Goal: Transaction & Acquisition: Purchase product/service

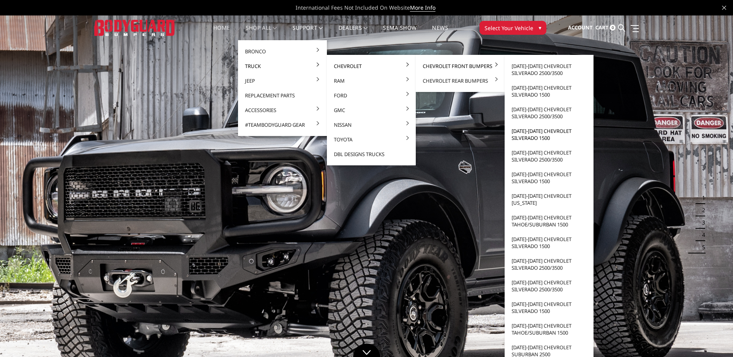
click at [530, 135] on link "[DATE]-[DATE] Chevrolet Silverado 1500" at bounding box center [549, 135] width 83 height 22
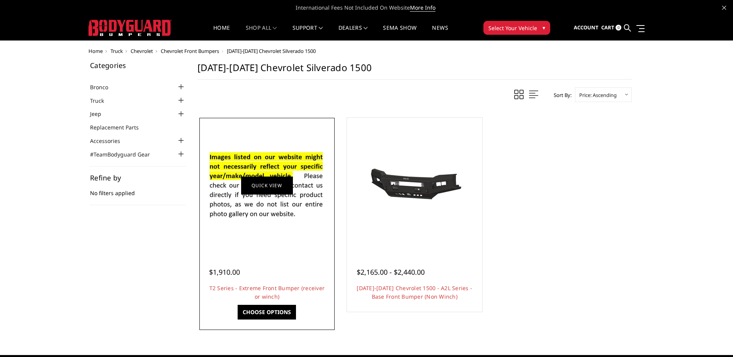
click at [248, 176] on link "Quick view" at bounding box center [267, 185] width 52 height 18
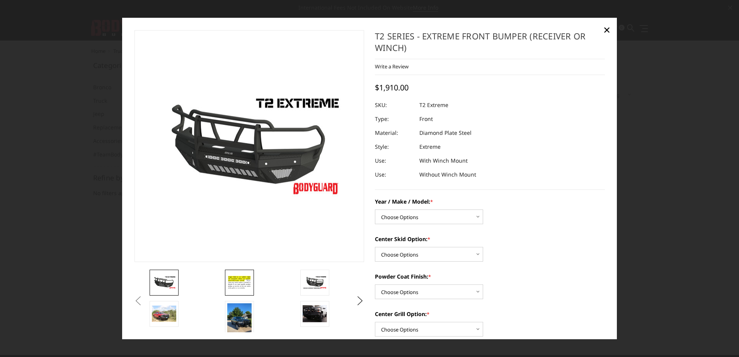
click at [239, 282] on img at bounding box center [239, 282] width 24 height 17
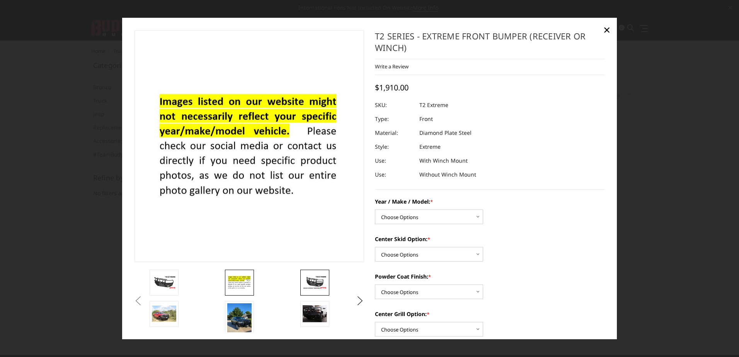
click at [320, 277] on img at bounding box center [315, 283] width 24 height 14
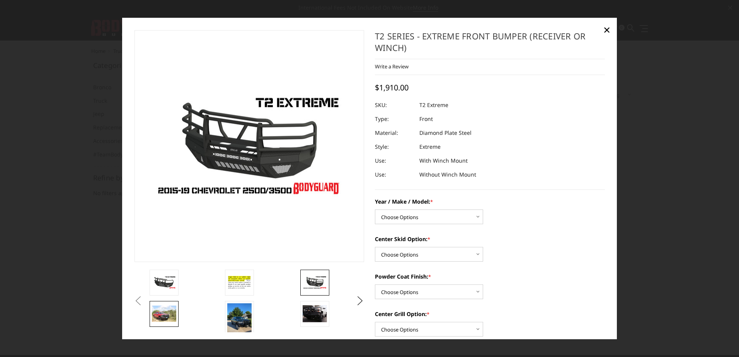
click at [167, 308] on img at bounding box center [164, 314] width 24 height 16
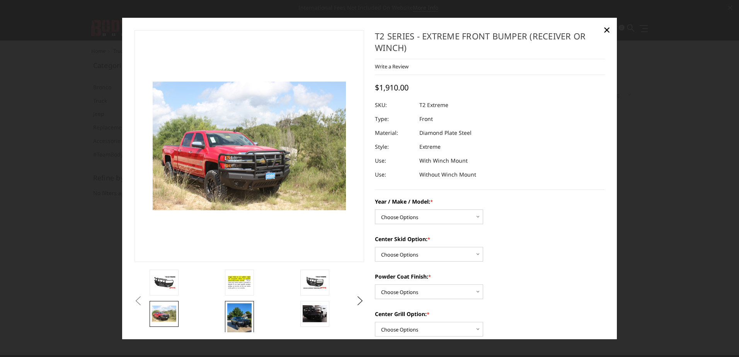
click at [242, 315] on img at bounding box center [239, 319] width 24 height 33
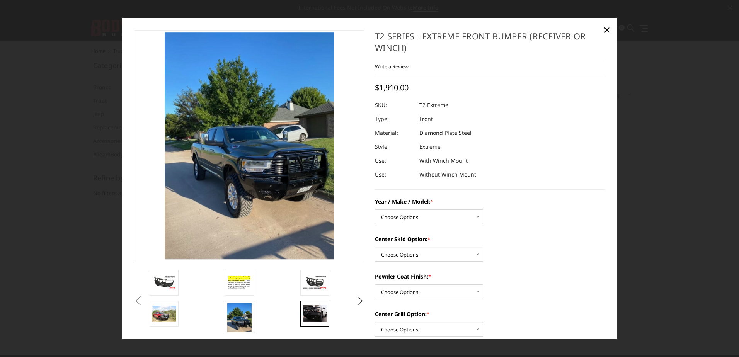
click at [318, 312] on img at bounding box center [315, 314] width 24 height 17
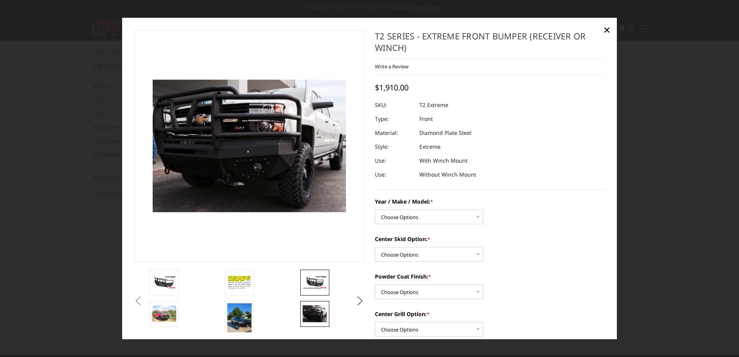
click at [315, 281] on img at bounding box center [315, 283] width 24 height 14
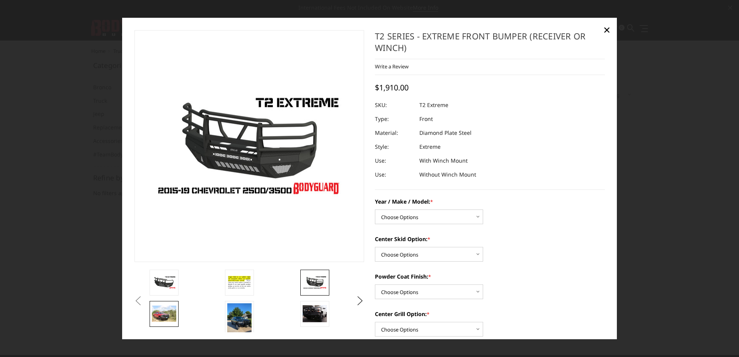
click at [162, 316] on img at bounding box center [164, 314] width 24 height 16
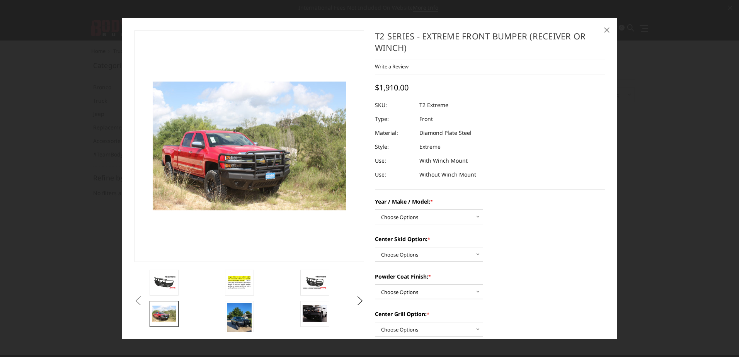
click at [606, 29] on span "×" at bounding box center [606, 29] width 7 height 17
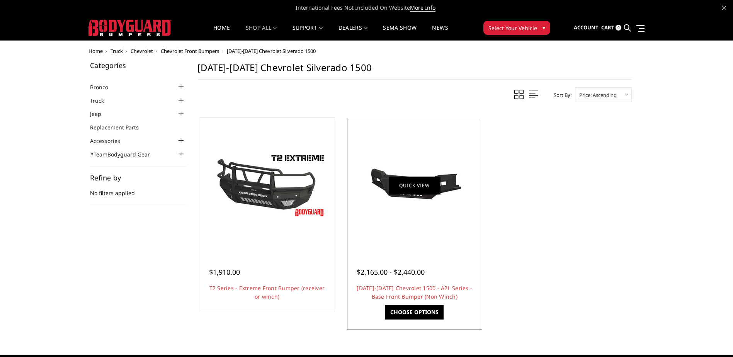
click at [411, 189] on link "Quick view" at bounding box center [415, 185] width 52 height 18
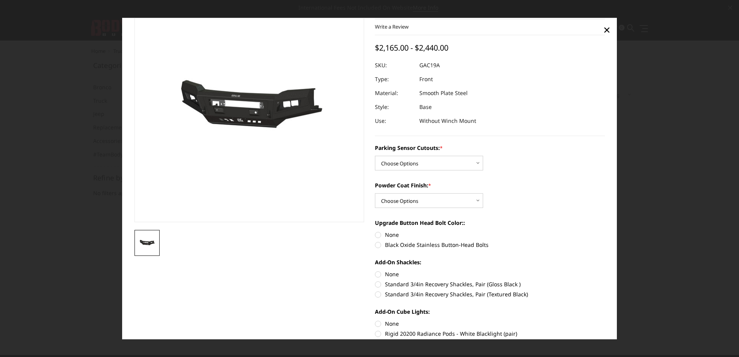
scroll to position [77, 0]
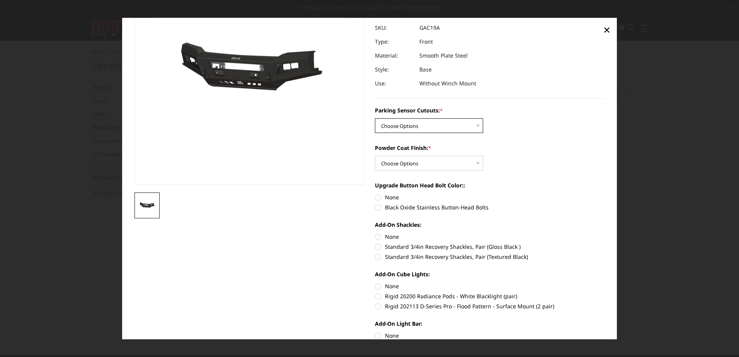
click at [456, 128] on select "Choose Options WITH Parking Sensor Cutouts WITHOUT Parking Sensor Cutouts" at bounding box center [429, 126] width 108 height 15
select select "3866"
click at [375, 119] on select "Choose Options WITH Parking Sensor Cutouts WITHOUT Parking Sensor Cutouts" at bounding box center [429, 126] width 108 height 15
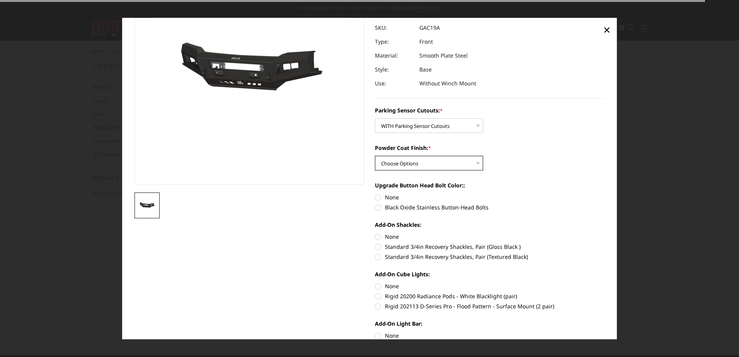
click at [437, 162] on select "Choose Options Bare Metal Textured Black Powder Coat" at bounding box center [429, 163] width 108 height 15
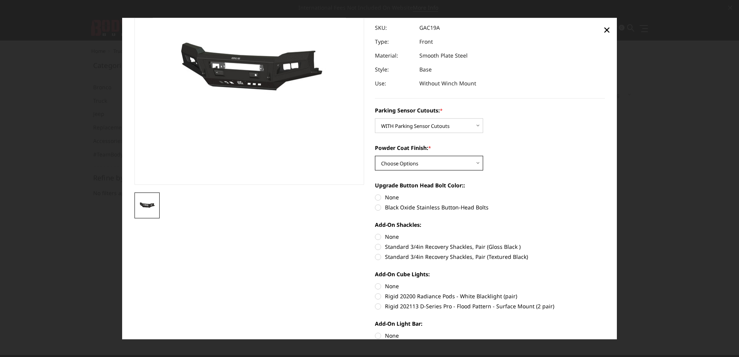
select select "3869"
click at [375, 156] on select "Choose Options Bare Metal Textured Black Powder Coat" at bounding box center [429, 163] width 108 height 15
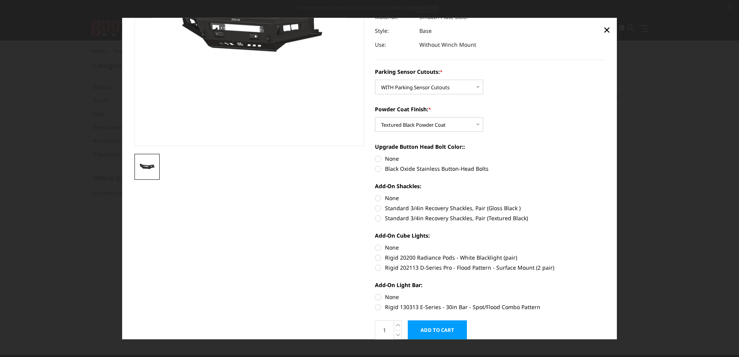
click at [375, 169] on label "Black Oxide Stainless Button-Head Bolts" at bounding box center [490, 169] width 230 height 8
click at [605, 155] on input "Black Oxide Stainless Button-Head Bolts" at bounding box center [605, 155] width 0 height 0
radio input "true"
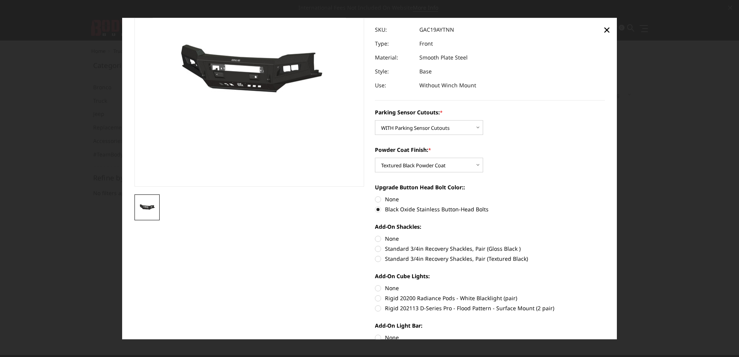
scroll to position [77, 0]
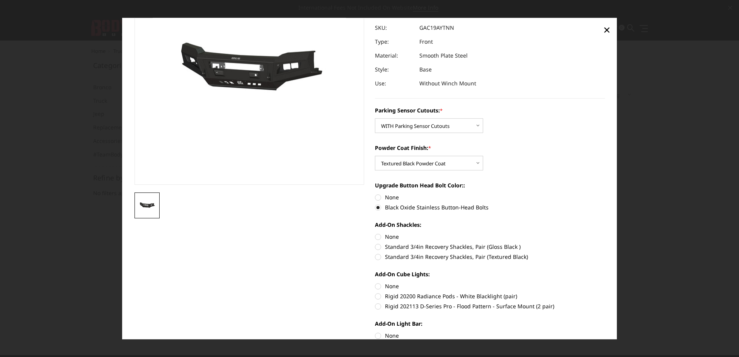
click at [376, 196] on label "None" at bounding box center [490, 198] width 230 height 8
click at [375, 194] on input "None" at bounding box center [375, 194] width 0 height 0
radio input "true"
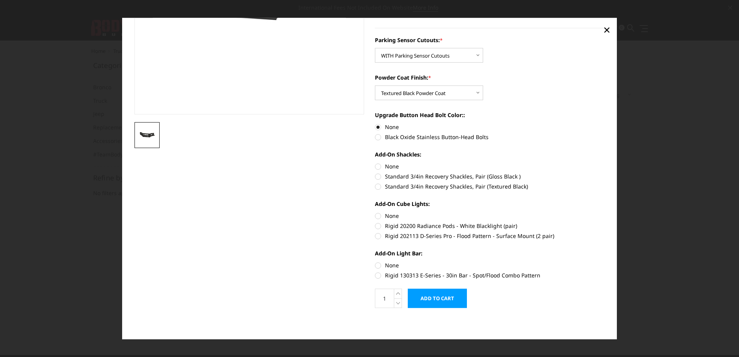
scroll to position [109, 0]
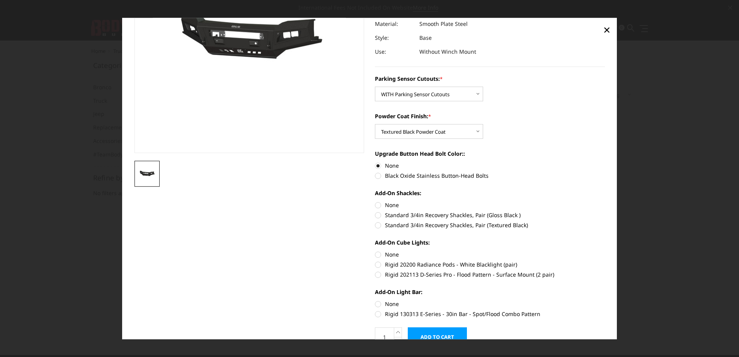
click at [375, 175] on label "Black Oxide Stainless Button-Head Bolts" at bounding box center [490, 176] width 230 height 8
click at [605, 162] on input "Black Oxide Stainless Button-Head Bolts" at bounding box center [605, 162] width 0 height 0
radio input "true"
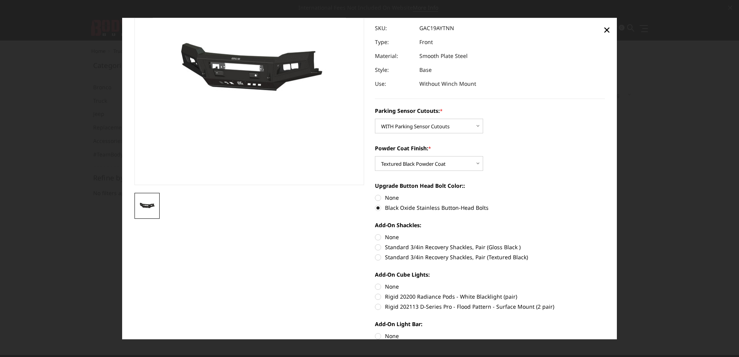
scroll to position [77, 0]
click at [378, 245] on label "Standard 3/4in Recovery Shackles, Pair (Gloss Black )" at bounding box center [490, 247] width 230 height 8
click at [605, 233] on input "Standard 3/4in Recovery Shackles, Pair (Gloss Black )" at bounding box center [605, 233] width 0 height 0
radio input "true"
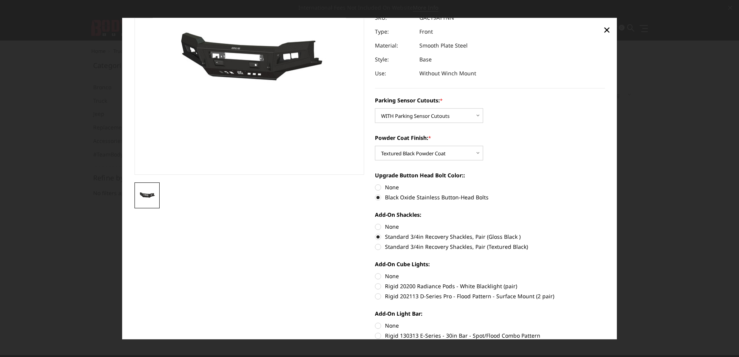
scroll to position [116, 0]
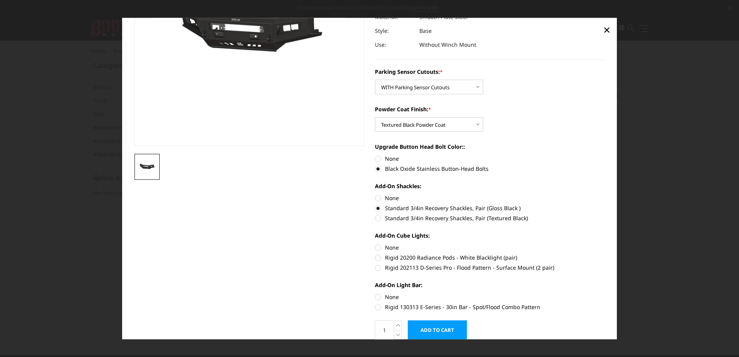
click at [377, 218] on label "Standard 3/4in Recovery Shackles, Pair (Textured Black)" at bounding box center [490, 219] width 230 height 8
click at [605, 205] on input "Standard 3/4in Recovery Shackles, Pair (Textured Black)" at bounding box center [605, 204] width 0 height 0
radio input "true"
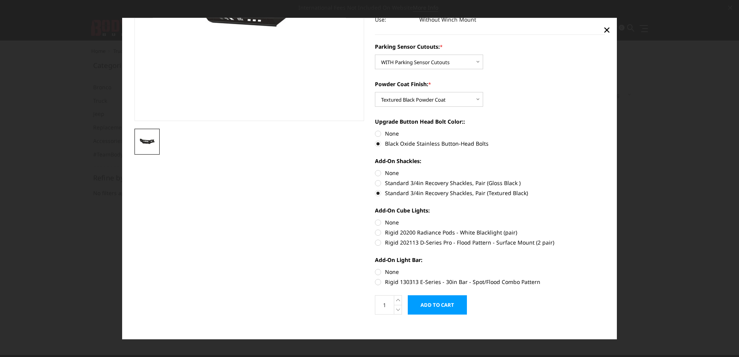
scroll to position [148, 0]
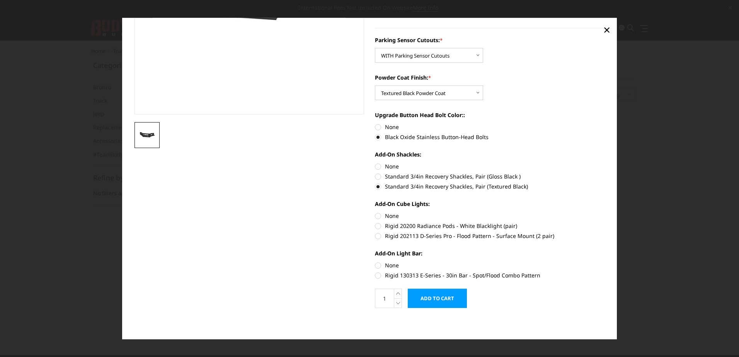
click at [375, 276] on label "Rigid 130313 E-Series - 30in Bar - Spot/Flood Combo Pattern" at bounding box center [490, 276] width 230 height 8
click at [605, 262] on input "Rigid 130313 E-Series - 30in Bar - Spot/Flood Combo Pattern" at bounding box center [605, 262] width 0 height 0
radio input "true"
click at [375, 264] on label "None" at bounding box center [490, 266] width 230 height 8
click at [375, 262] on input "None" at bounding box center [375, 262] width 0 height 0
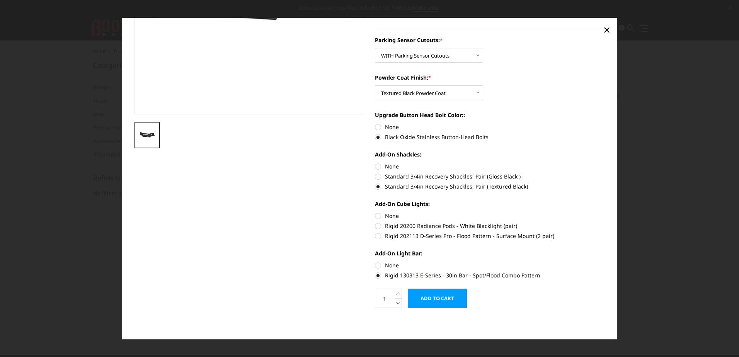
radio input "true"
click at [370, 235] on section "2019-2021 Chevrolet 1500 - A2L Series - Base Front Bumper (Non Winch) Write a R…" at bounding box center [489, 100] width 241 height 434
click at [375, 235] on label "Rigid 202113 D-Series Pro - Flood Pattern - Surface Mount (2 pair)" at bounding box center [490, 236] width 230 height 8
click at [605, 223] on input "Rigid 202113 D-Series Pro - Flood Pattern - Surface Mount (2 pair)" at bounding box center [605, 222] width 0 height 0
radio input "true"
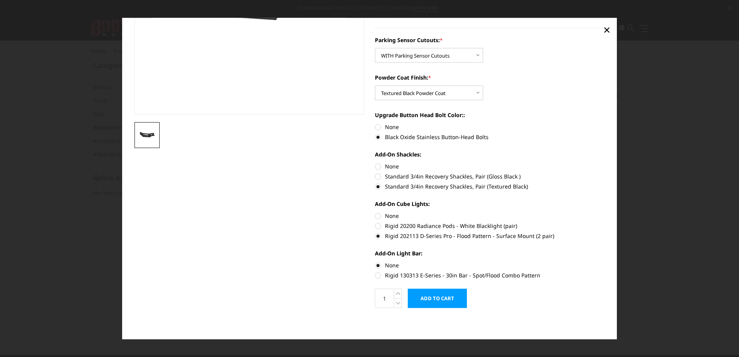
click at [375, 178] on label "Standard 3/4in Recovery Shackles, Pair (Gloss Black )" at bounding box center [490, 177] width 230 height 8
click at [605, 163] on input "Standard 3/4in Recovery Shackles, Pair (Gloss Black )" at bounding box center [605, 163] width 0 height 0
radio input "true"
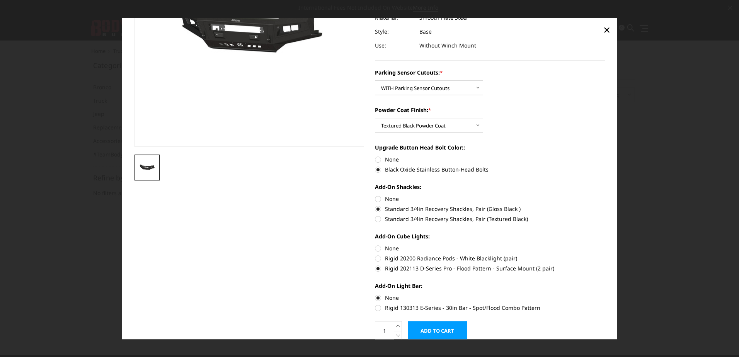
scroll to position [116, 0]
click at [375, 218] on label "Standard 3/4in Recovery Shackles, Pair (Textured Black)" at bounding box center [490, 219] width 230 height 8
click at [605, 205] on input "Standard 3/4in Recovery Shackles, Pair (Textured Black)" at bounding box center [605, 204] width 0 height 0
radio input "true"
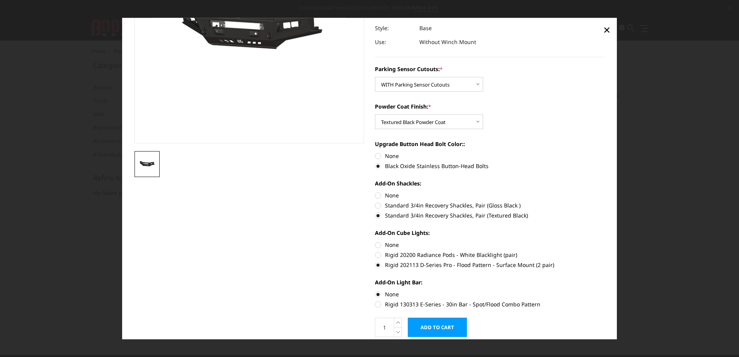
scroll to position [148, 0]
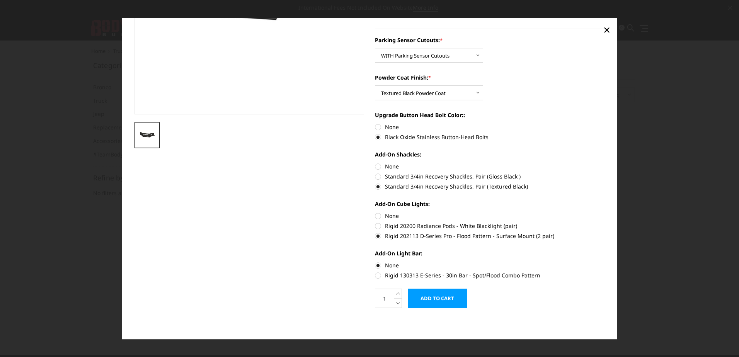
click at [375, 226] on label "Rigid 20200 Radiance Pods - White Blacklight (pair)" at bounding box center [490, 226] width 230 height 8
click at [605, 213] on input "Rigid 20200 Radiance Pods - White Blacklight (pair)" at bounding box center [605, 212] width 0 height 0
radio input "true"
click at [375, 275] on label "Rigid 130313 E-Series - 30in Bar - Spot/Flood Combo Pattern" at bounding box center [490, 276] width 230 height 8
click at [605, 262] on input "Rigid 130313 E-Series - 30in Bar - Spot/Flood Combo Pattern" at bounding box center [605, 262] width 0 height 0
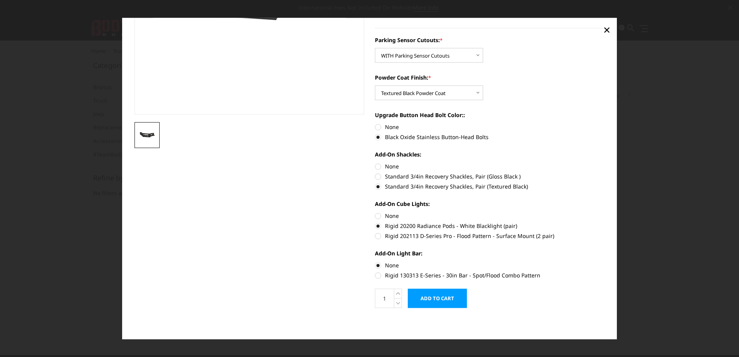
radio input "true"
click at [375, 237] on label "Rigid 202113 D-Series Pro - Flood Pattern - Surface Mount (2 pair)" at bounding box center [490, 236] width 230 height 8
click at [605, 223] on input "Rigid 202113 D-Series Pro - Flood Pattern - Surface Mount (2 pair)" at bounding box center [605, 222] width 0 height 0
radio input "true"
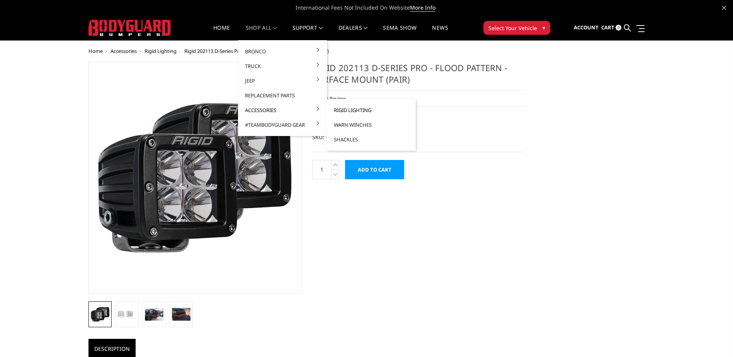
click at [364, 109] on link "Rigid Lighting" at bounding box center [371, 110] width 83 height 15
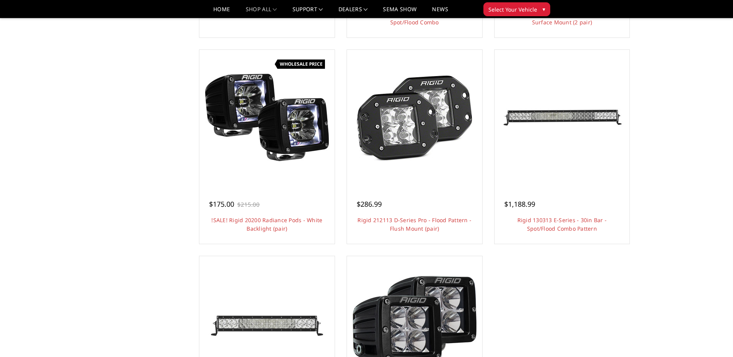
scroll to position [464, 0]
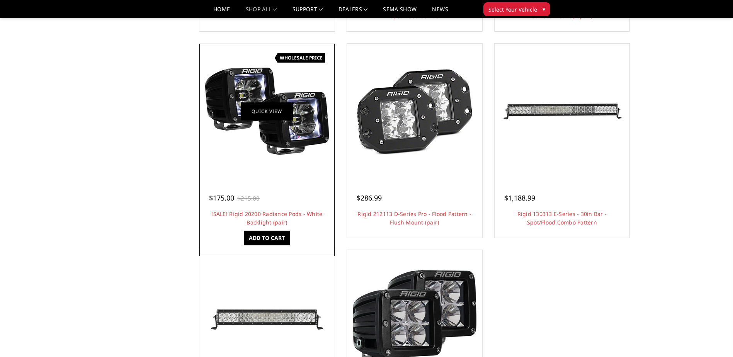
click at [267, 110] on link "Quick view" at bounding box center [267, 111] width 52 height 18
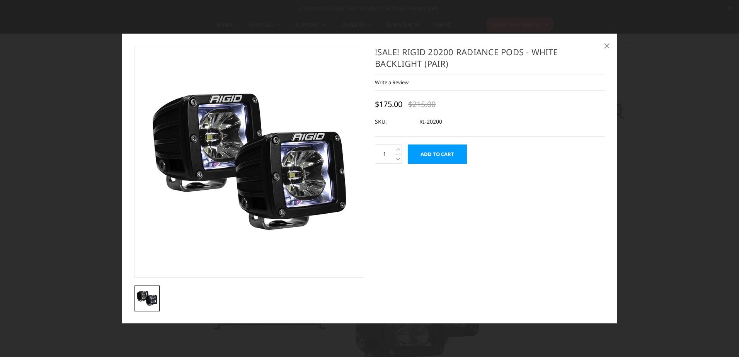
click at [605, 45] on span "×" at bounding box center [606, 45] width 7 height 17
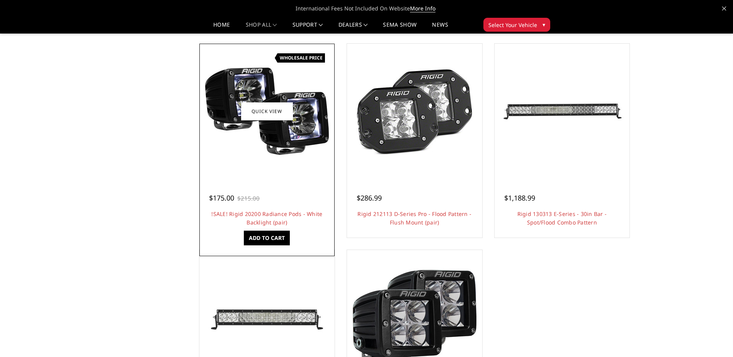
click at [263, 236] on link "Add to Cart" at bounding box center [267, 238] width 46 height 15
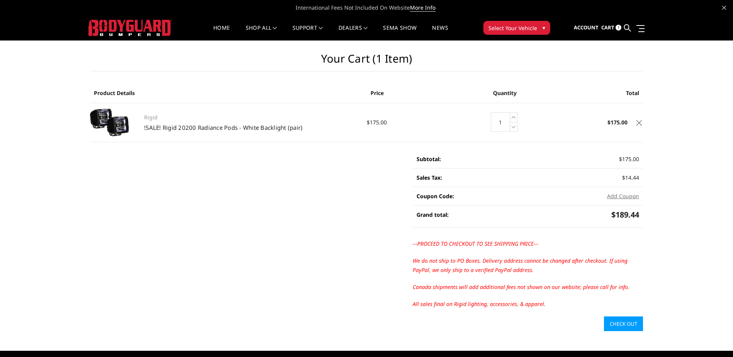
click at [637, 120] on icon at bounding box center [639, 122] width 5 height 5
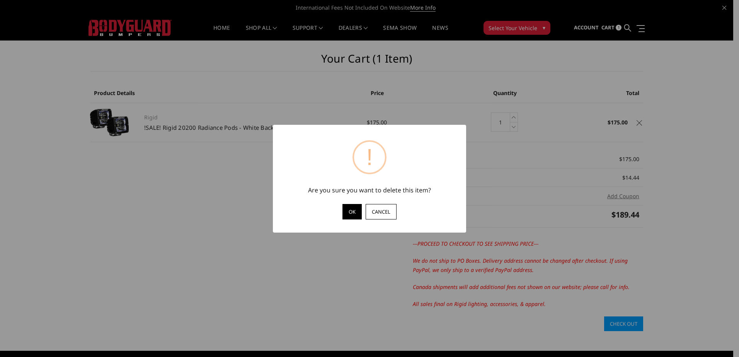
click at [353, 213] on button "OK" at bounding box center [351, 211] width 19 height 15
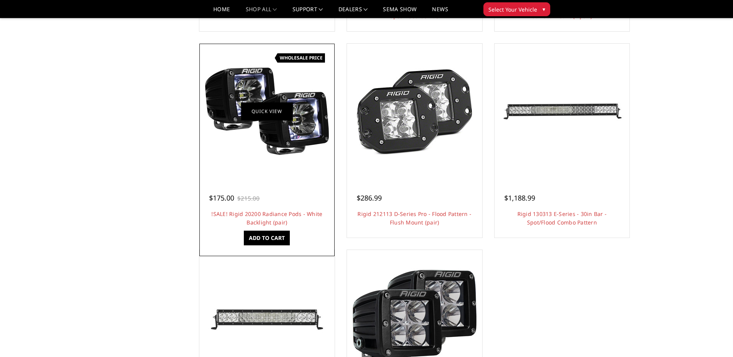
click at [258, 112] on link "Quick view" at bounding box center [267, 111] width 52 height 18
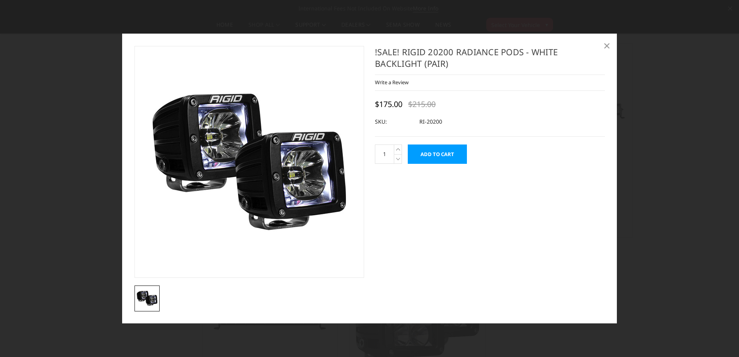
click at [606, 46] on span "×" at bounding box center [606, 45] width 7 height 17
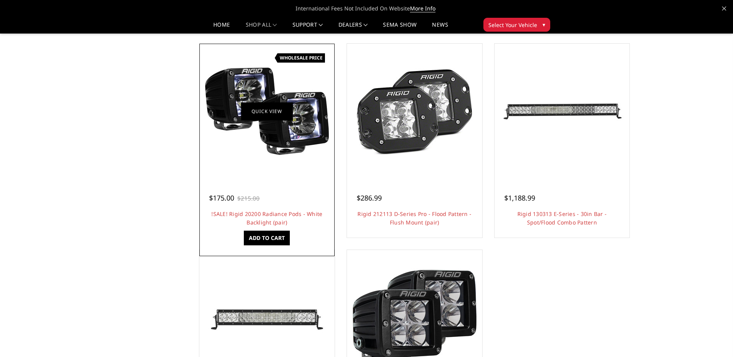
click at [275, 109] on link "Quick view" at bounding box center [267, 111] width 52 height 18
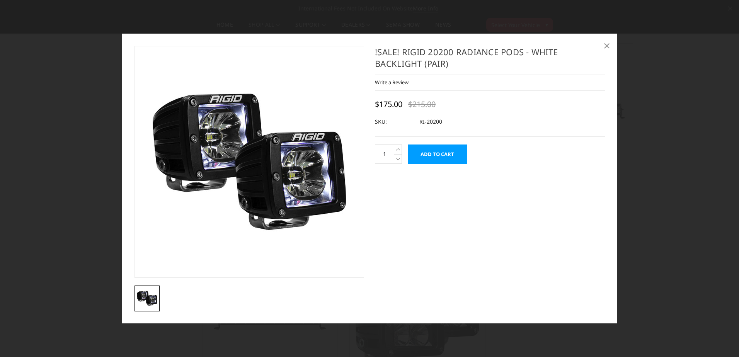
click at [605, 45] on span "×" at bounding box center [606, 45] width 7 height 17
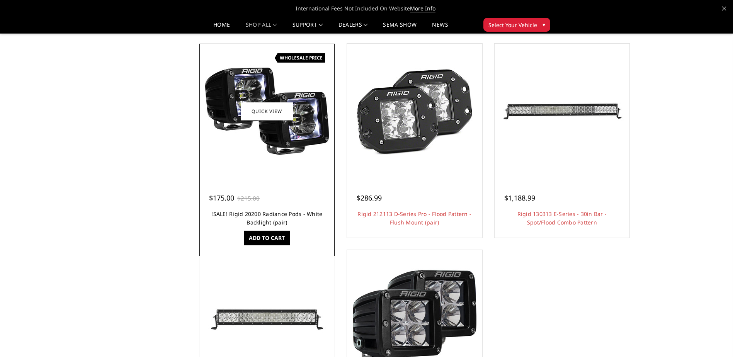
click at [270, 214] on link "!SALE! Rigid 20200 Radiance Pods - White Backlight (pair)" at bounding box center [266, 218] width 111 height 16
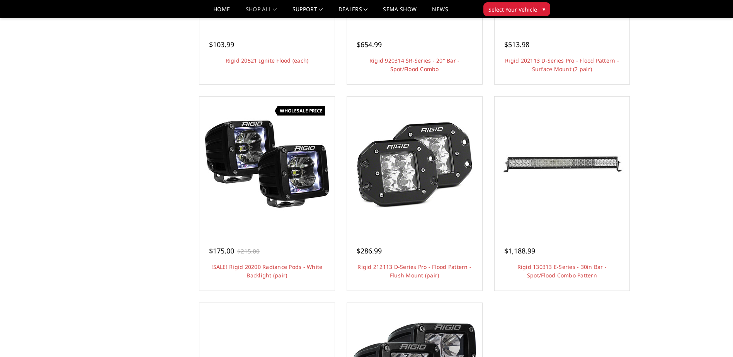
scroll to position [387, 0]
